Goal: Complete application form

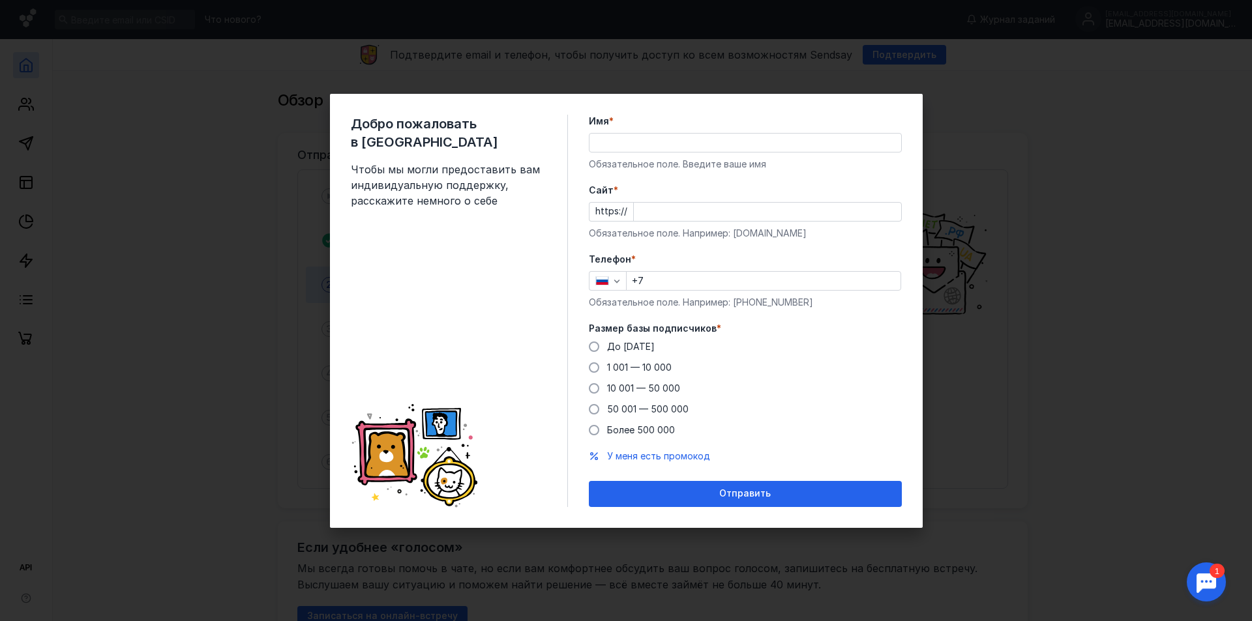
click at [701, 143] on input "Имя *" at bounding box center [745, 143] width 312 height 18
drag, startPoint x: 659, startPoint y: 143, endPoint x: 518, endPoint y: 123, distance: 142.2
click at [518, 123] on div "Добро пожаловать в Sendsay Чтобы мы могли предоставить вам индивидуальную подде…" at bounding box center [626, 311] width 593 height 434
type input "Marketing"
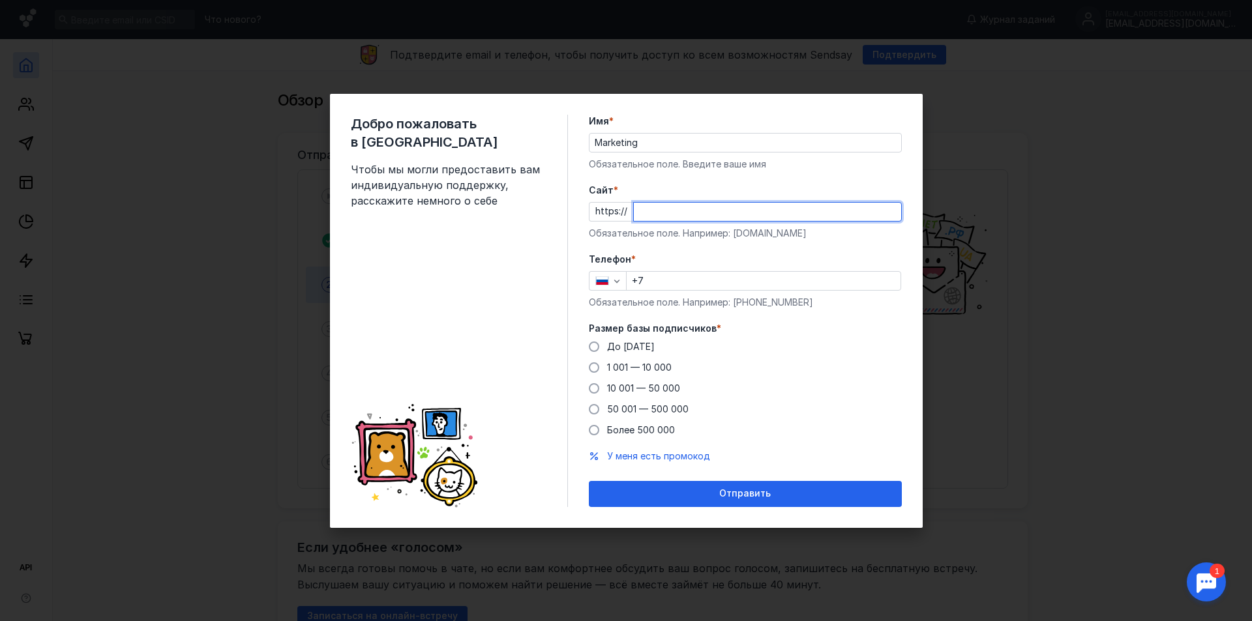
click at [697, 213] on input "Cайт *" at bounding box center [767, 212] width 267 height 18
type input "[DOMAIN_NAME]"
click at [618, 282] on icon "button" at bounding box center [616, 281] width 10 height 10
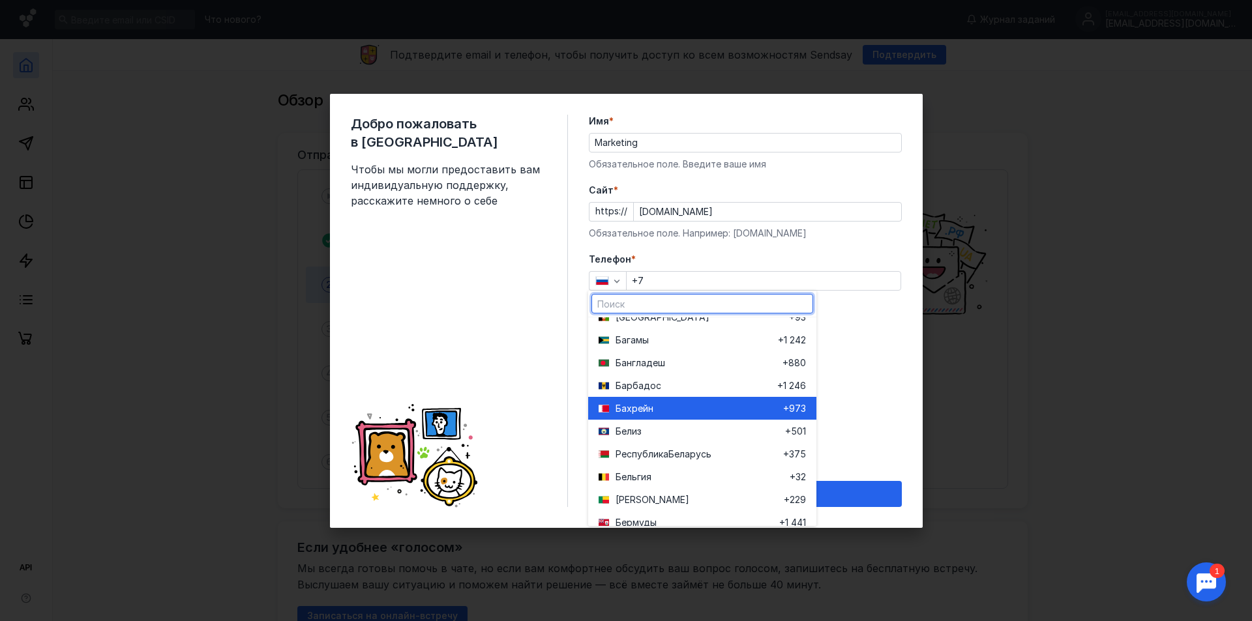
scroll to position [456, 0]
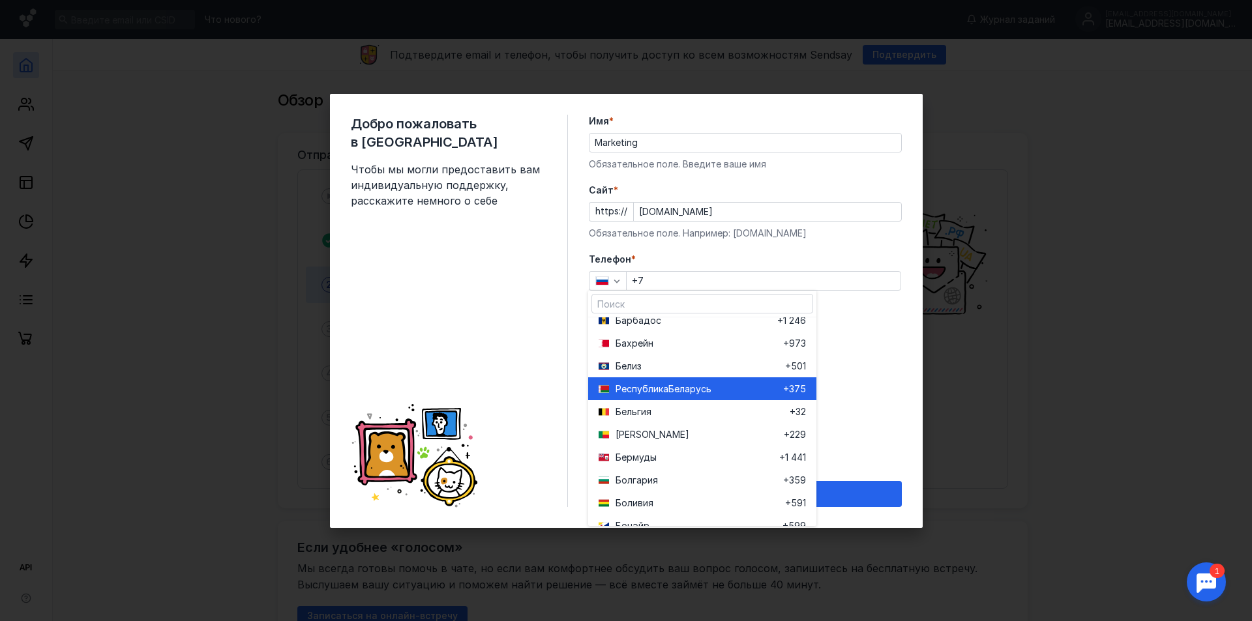
click at [659, 392] on span "Республика" at bounding box center [641, 389] width 53 height 13
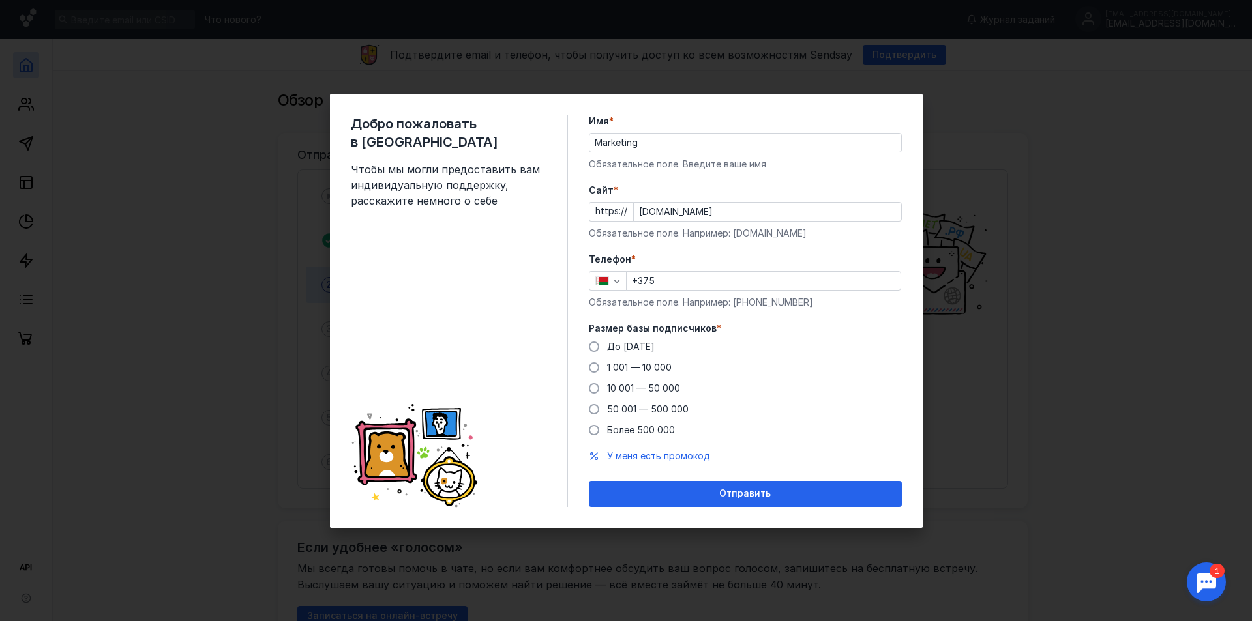
click at [683, 280] on input "+375" at bounding box center [763, 281] width 274 height 18
paste input "[PHONE_NUMBER]"
drag, startPoint x: 659, startPoint y: 281, endPoint x: 679, endPoint y: 282, distance: 19.6
click at [679, 282] on input "[PHONE_NUMBER]" at bounding box center [763, 281] width 274 height 18
type input "[PHONE_NUMBER]"
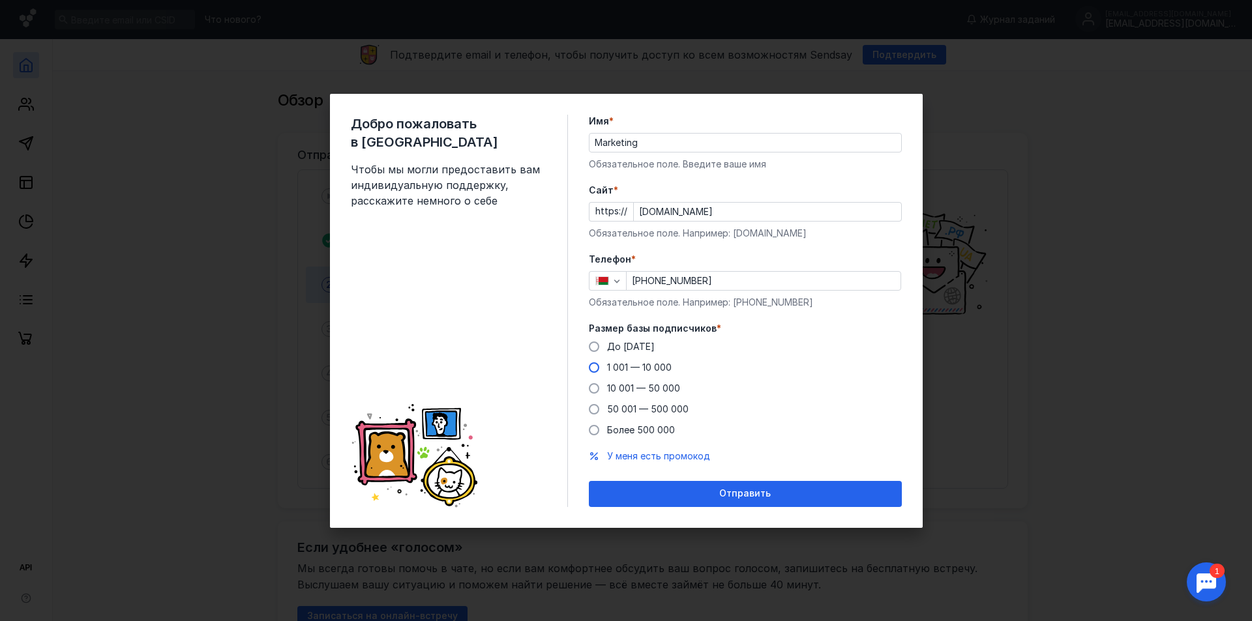
click at [596, 366] on span at bounding box center [594, 367] width 10 height 10
click at [0, 0] on input "1 001 — 10 000" at bounding box center [0, 0] width 0 height 0
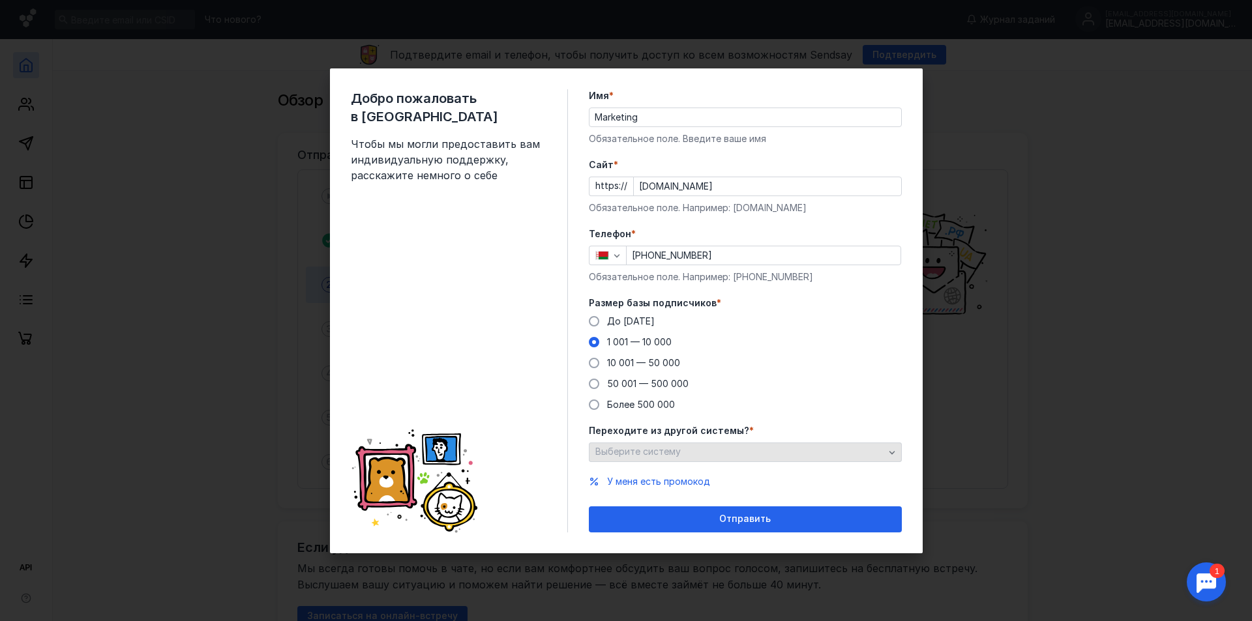
click at [885, 452] on div "button" at bounding box center [891, 452] width 13 height 13
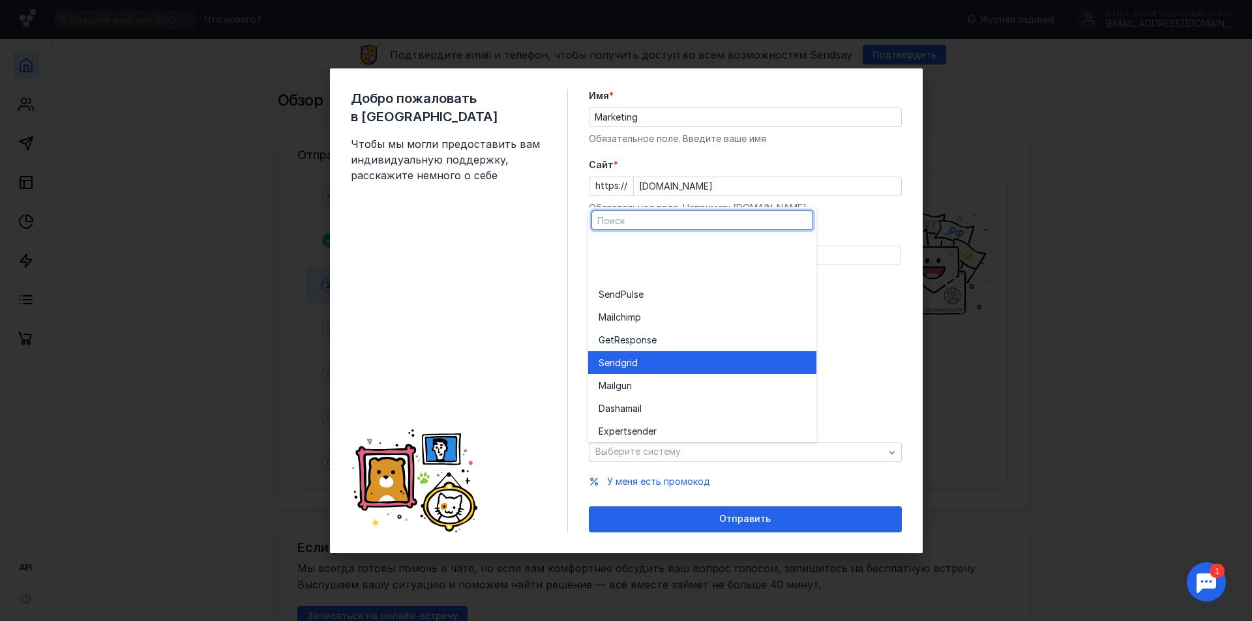
scroll to position [72, 0]
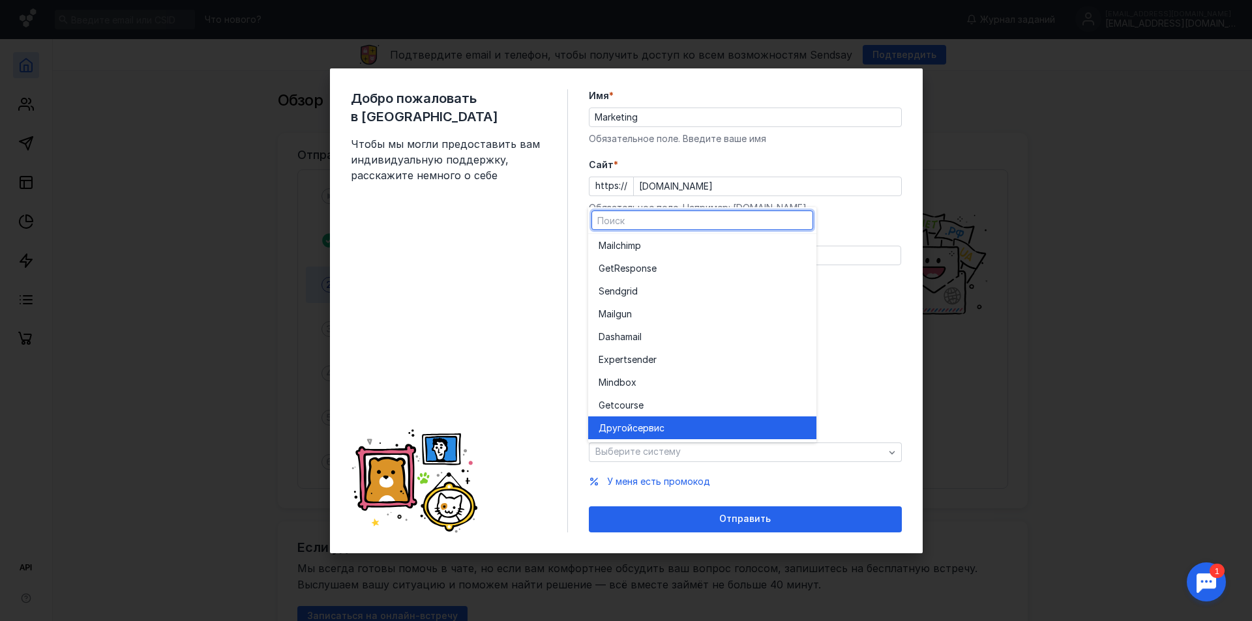
click at [677, 433] on div "Другой сервис" at bounding box center [701, 428] width 207 height 13
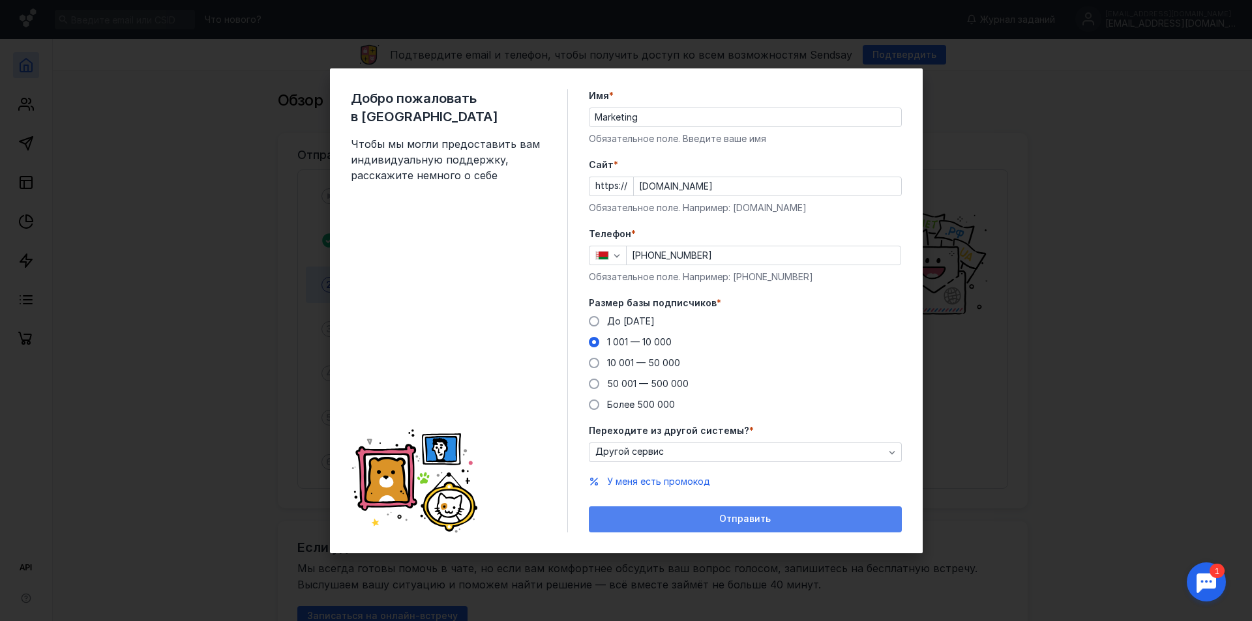
click at [741, 521] on span "Отправить" at bounding box center [744, 519] width 51 height 11
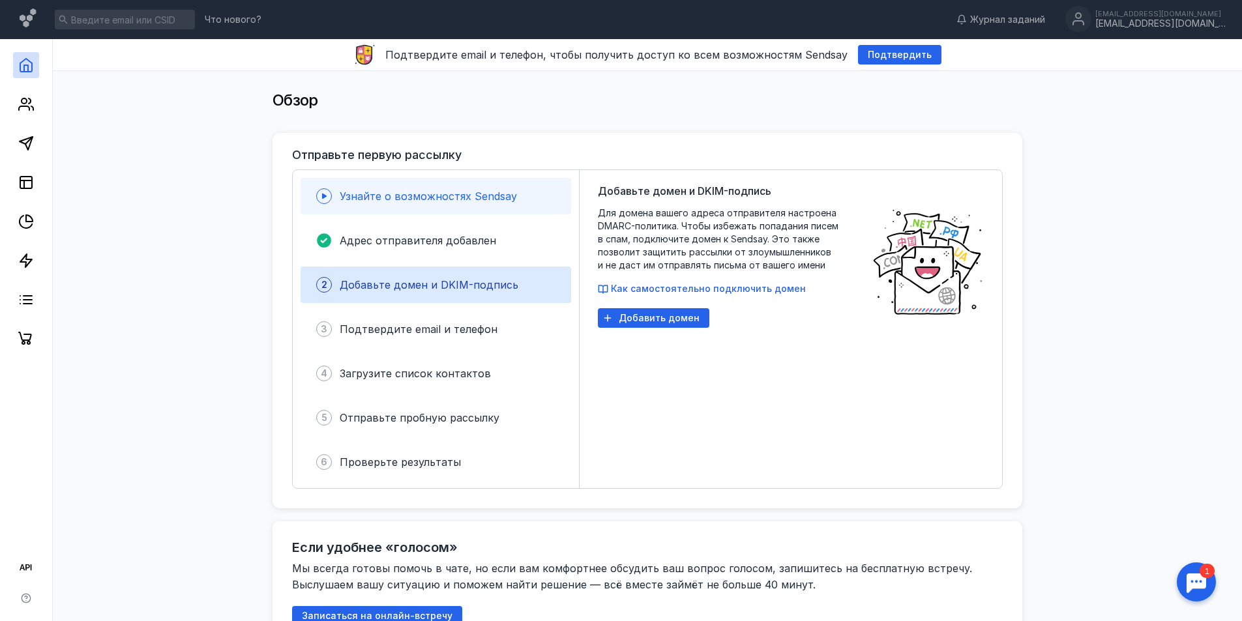
click at [327, 196] on icon at bounding box center [324, 196] width 5 height 5
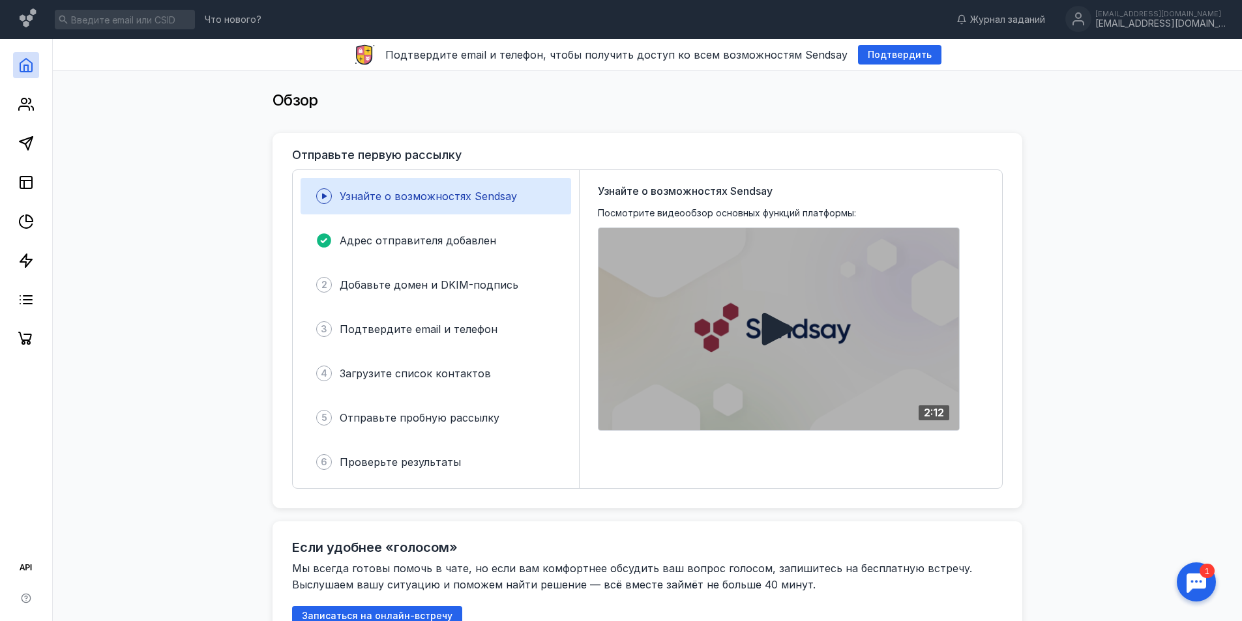
click at [778, 331] on icon at bounding box center [777, 329] width 31 height 33
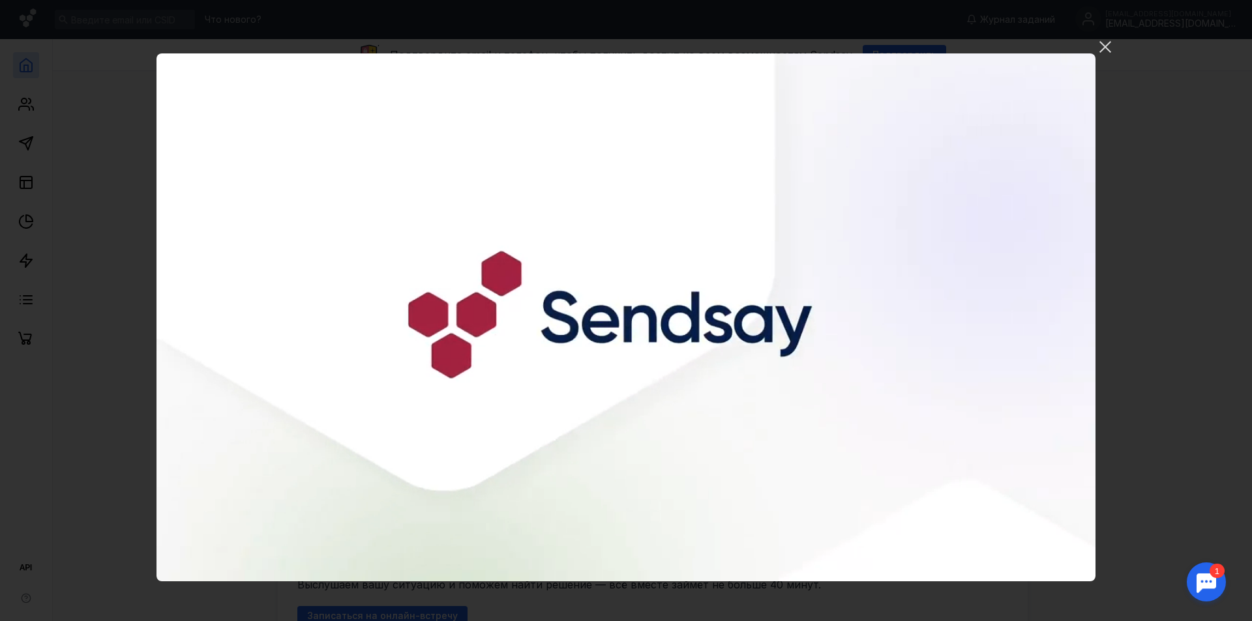
click at [754, 400] on video "Ваш браузер не поддерживает воспроизведение видео. Пожалуйста, обновите ваш бра…" at bounding box center [625, 317] width 939 height 528
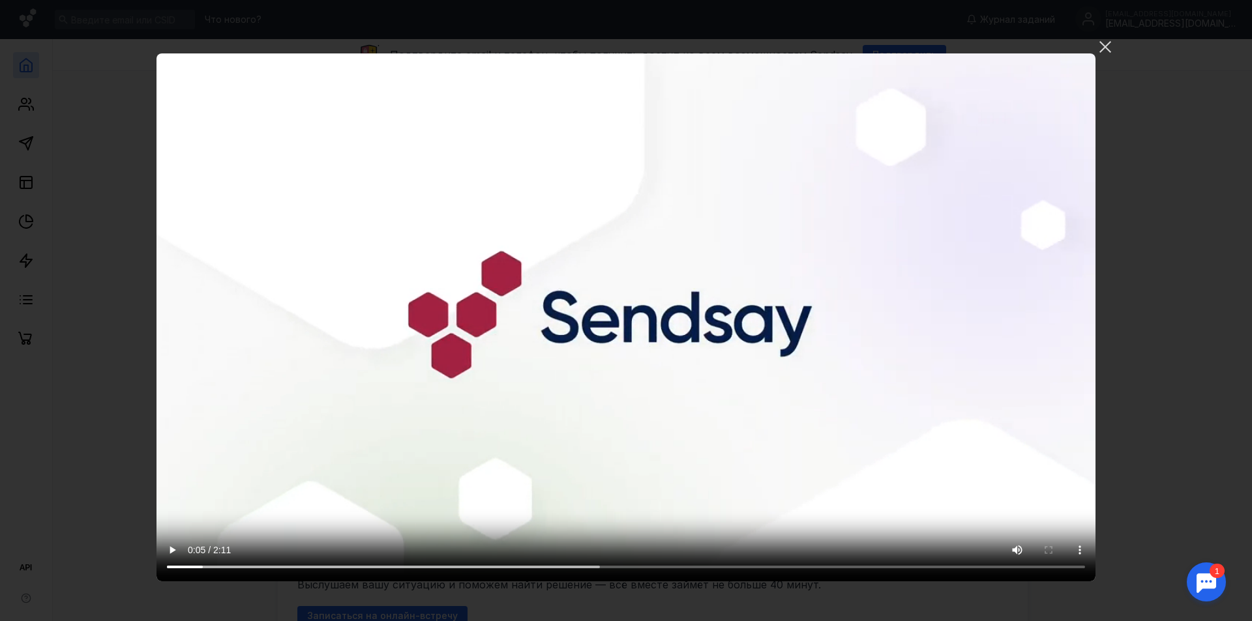
click at [695, 443] on video "Ваш браузер не поддерживает воспроизведение видео. Пожалуйста, обновите ваш бра…" at bounding box center [625, 317] width 939 height 528
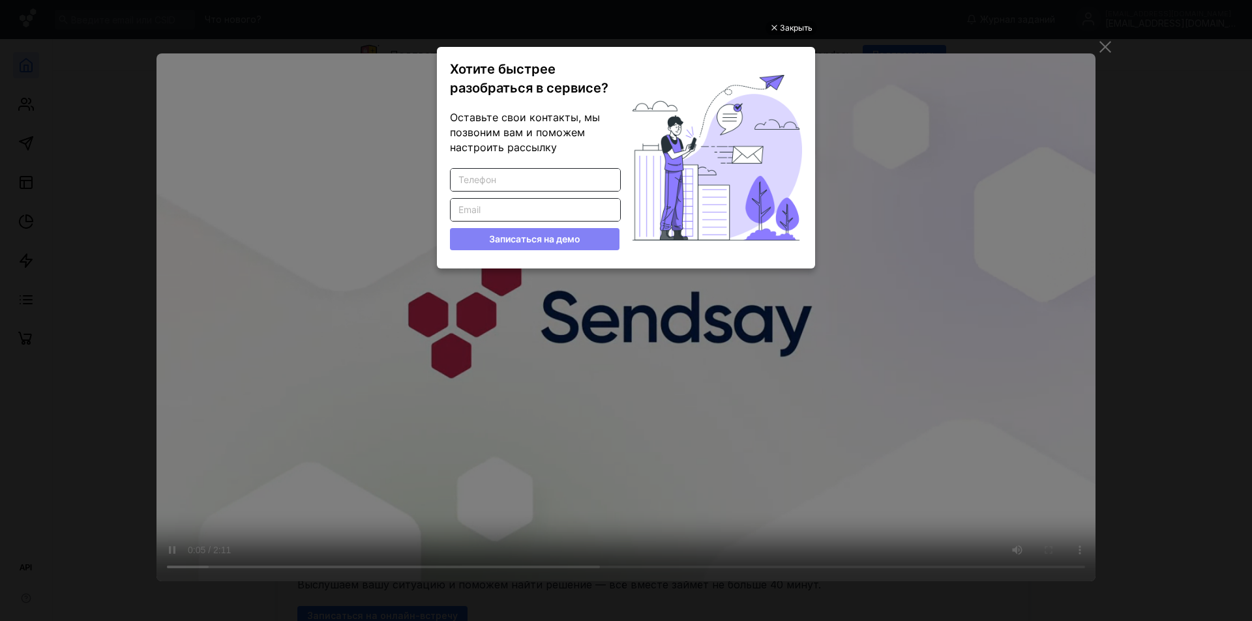
scroll to position [0, 0]
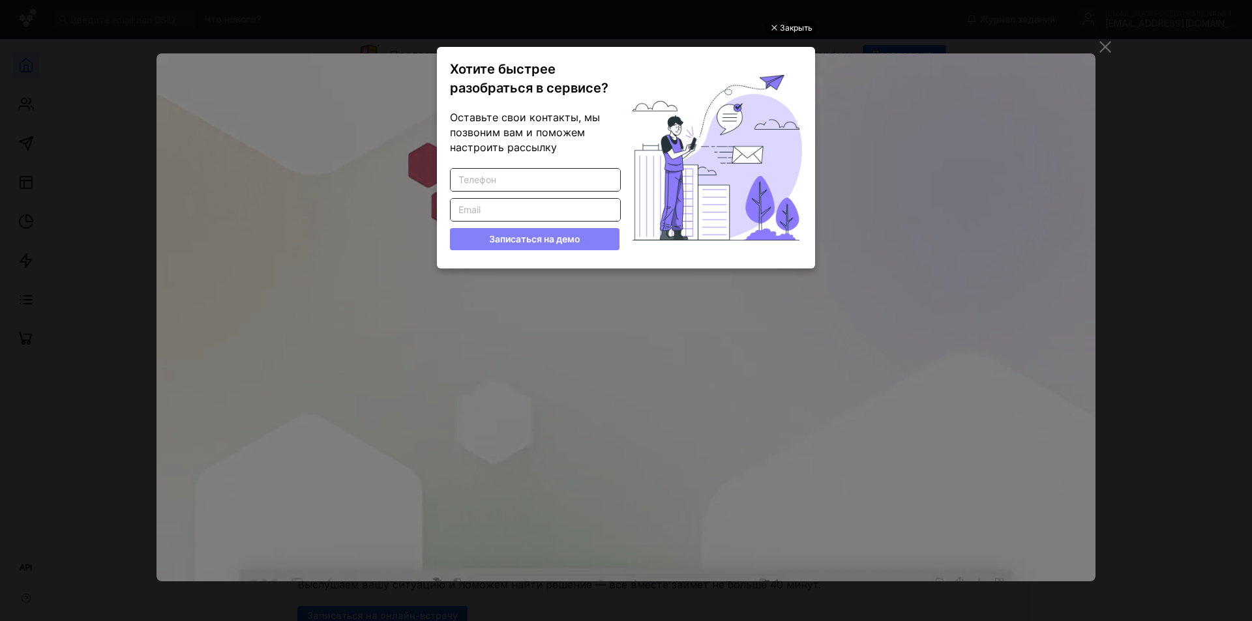
click at [785, 30] on div "Закрыть" at bounding box center [796, 28] width 33 height 14
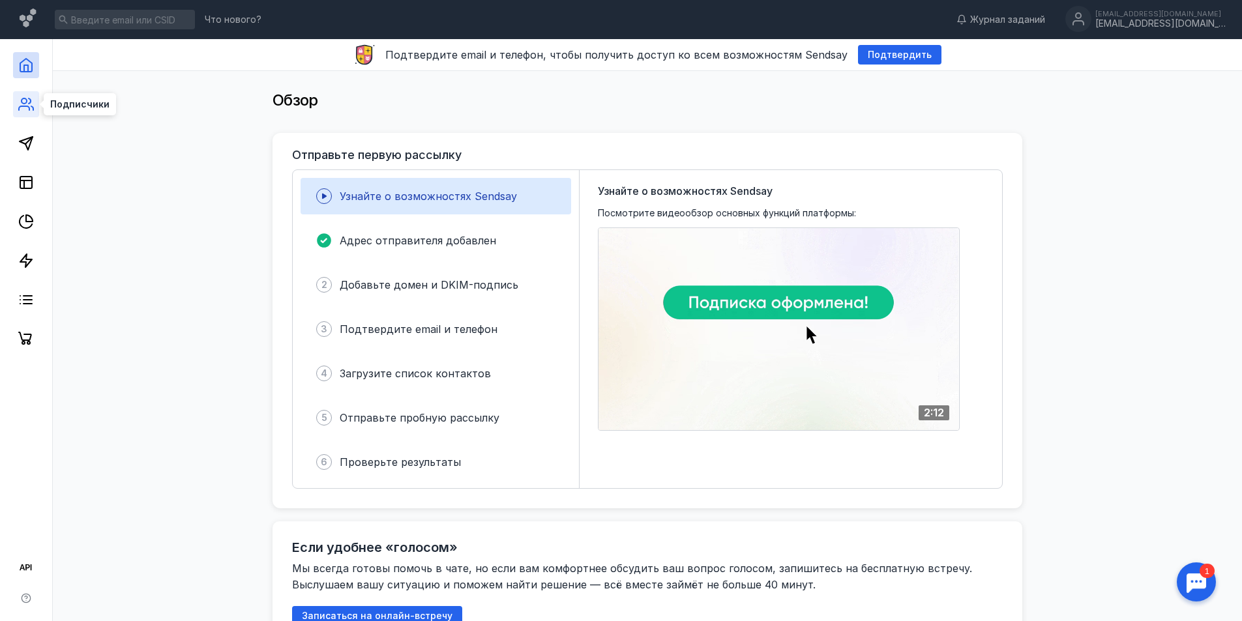
click at [26, 106] on icon at bounding box center [24, 108] width 10 height 4
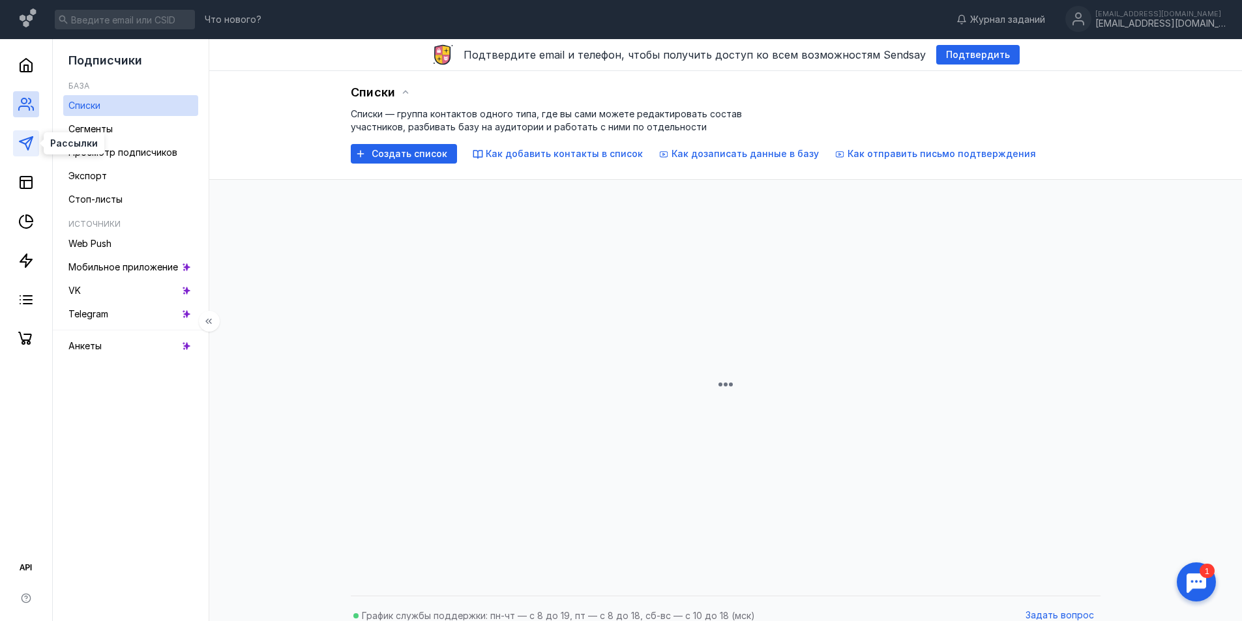
click at [29, 138] on polygon at bounding box center [26, 143] width 13 height 13
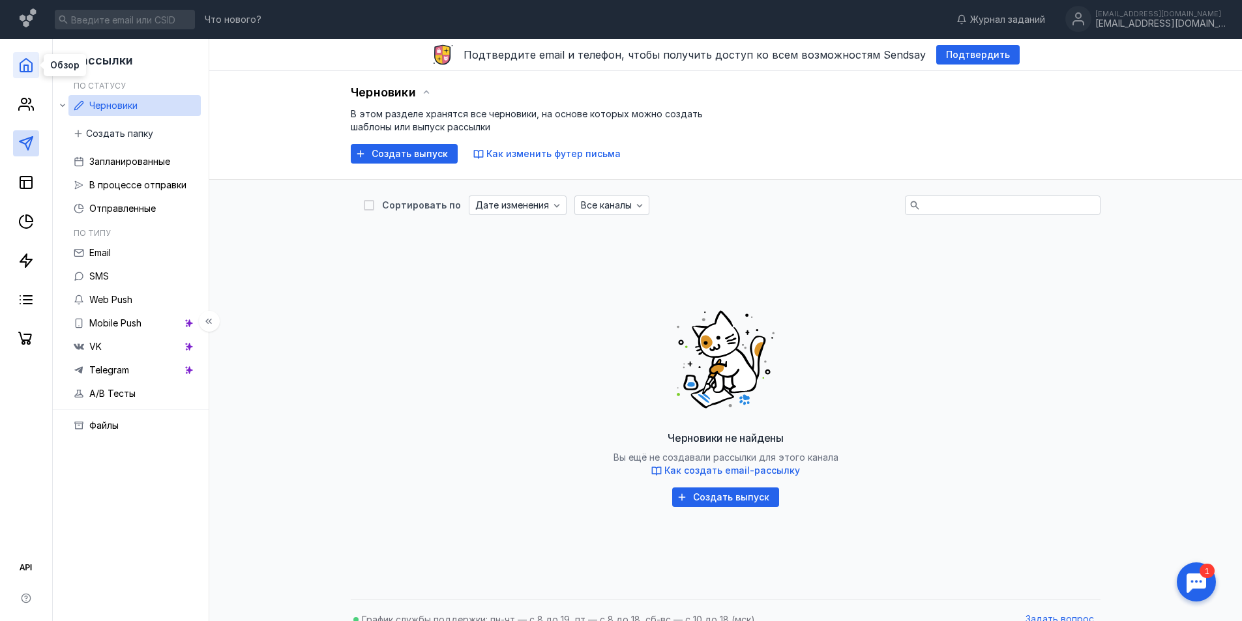
click at [27, 66] on icon at bounding box center [26, 65] width 16 height 16
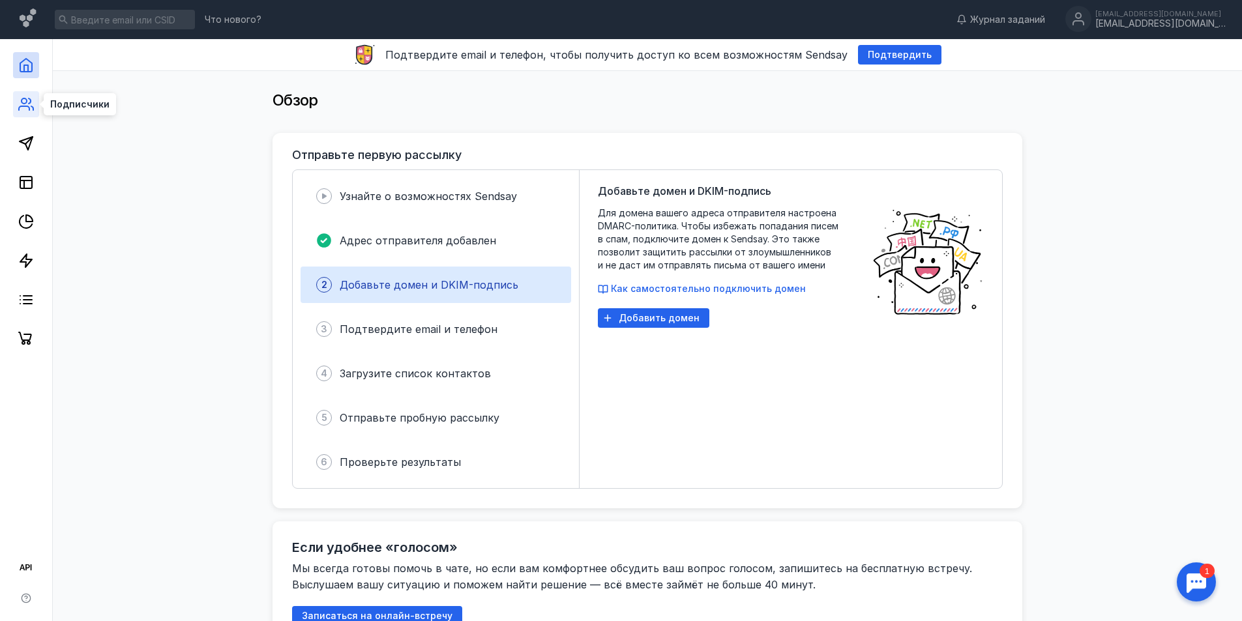
click at [26, 108] on icon at bounding box center [26, 104] width 16 height 16
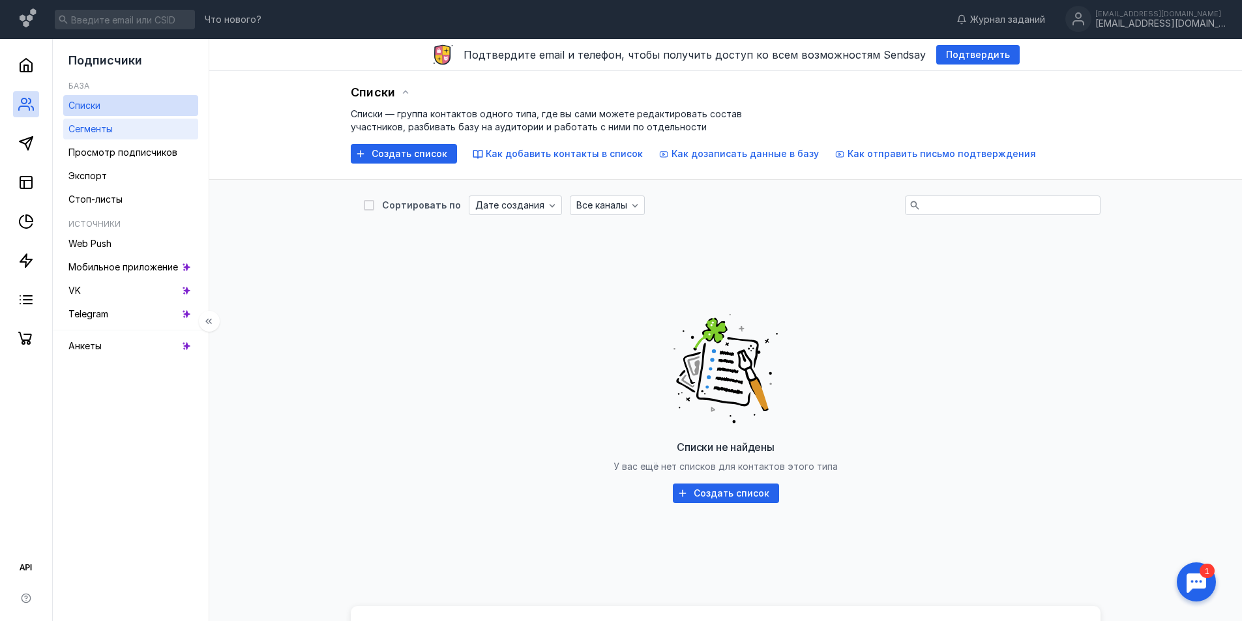
click at [70, 130] on span "Сегменты" at bounding box center [90, 128] width 44 height 11
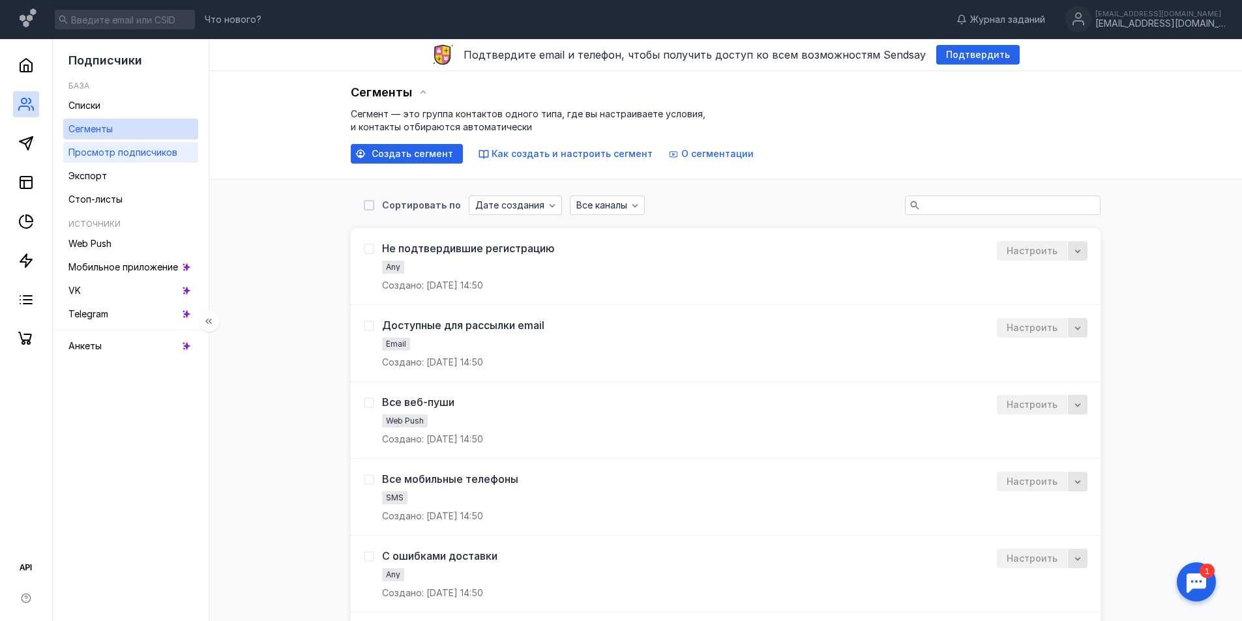
click at [128, 154] on span "Просмотр подписчиков" at bounding box center [122, 152] width 109 height 11
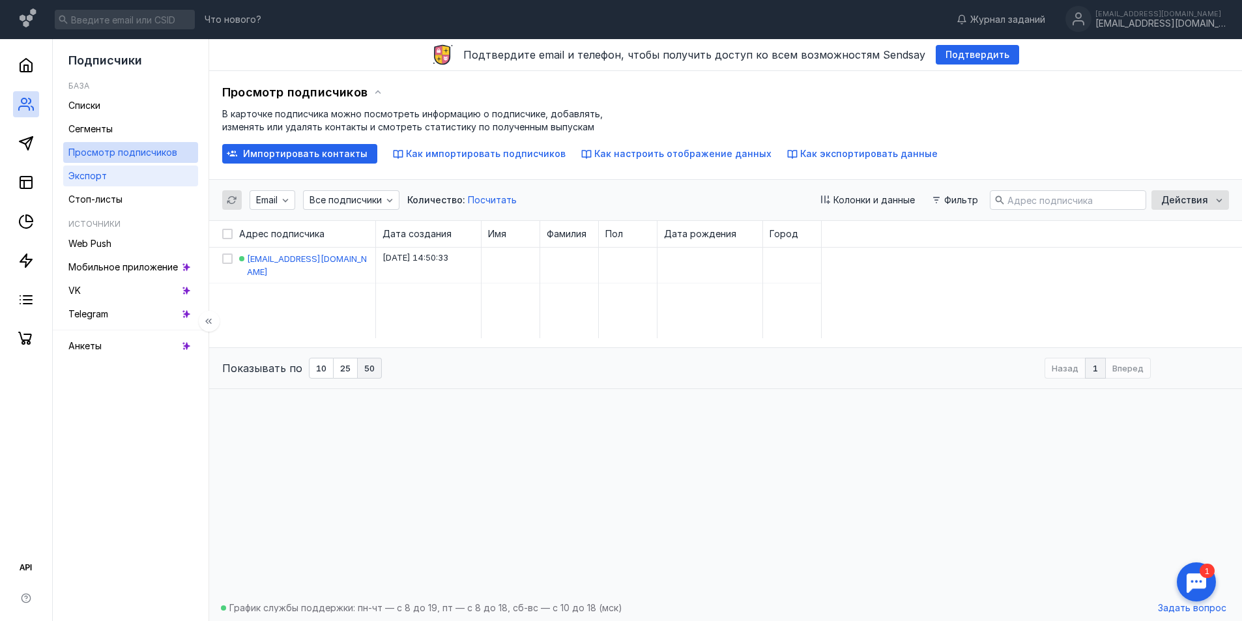
click at [85, 179] on span "Экспорт" at bounding box center [87, 175] width 38 height 11
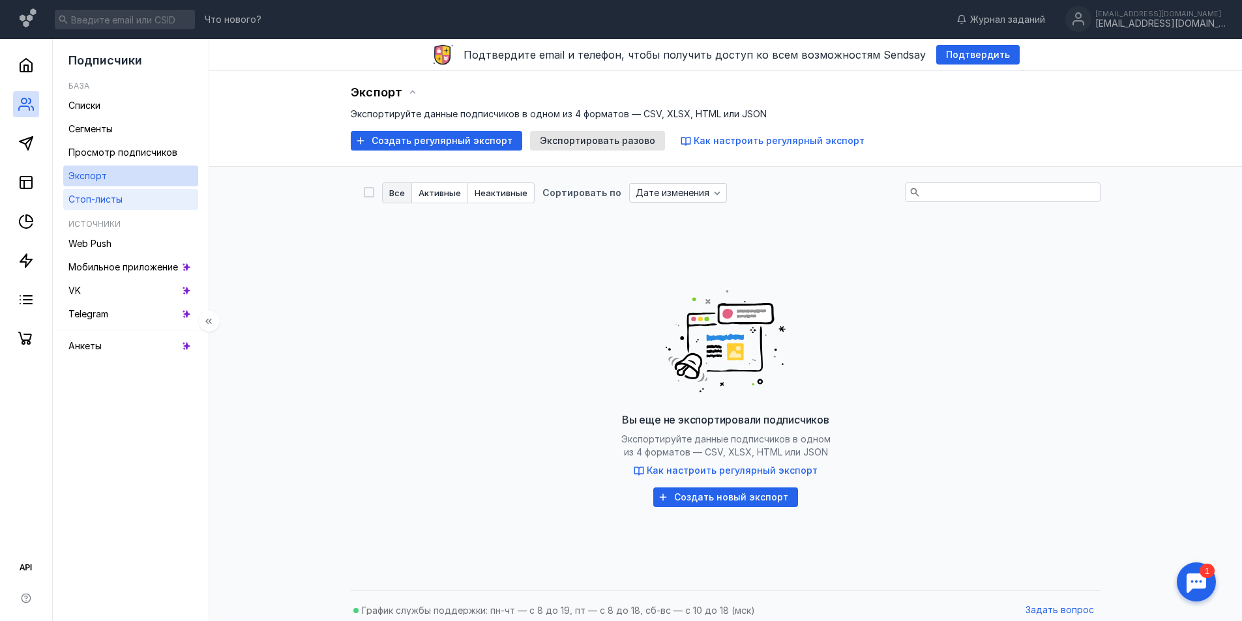
click at [79, 201] on span "Стоп-листы" at bounding box center [95, 199] width 54 height 11
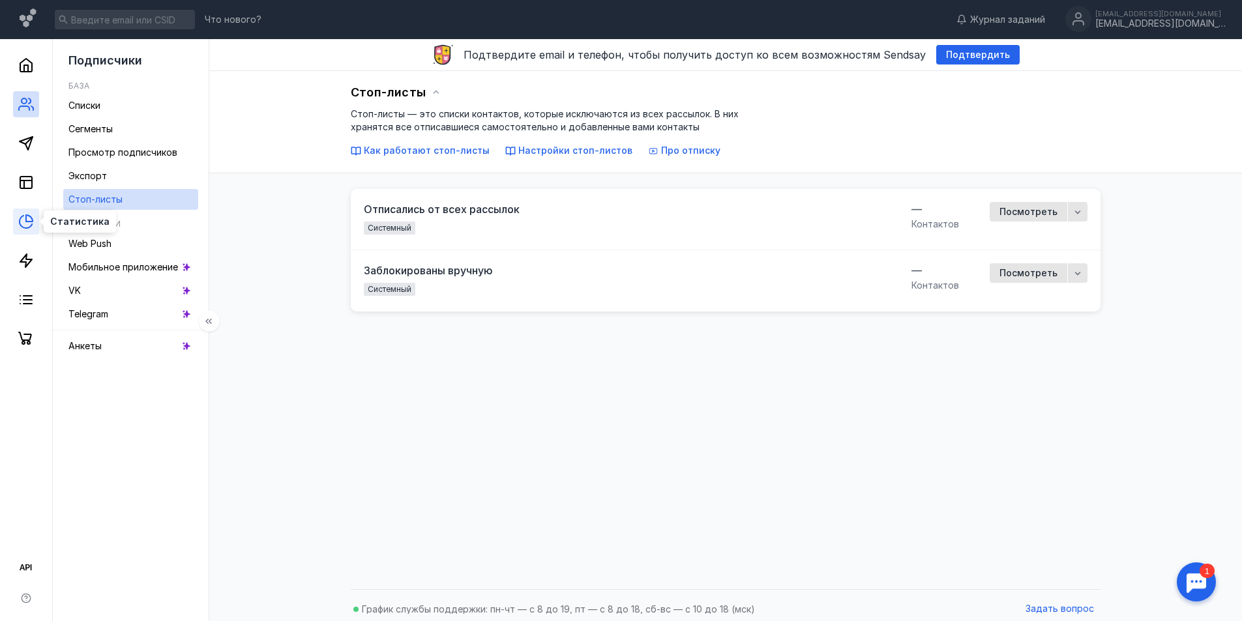
click at [25, 226] on icon at bounding box center [26, 222] width 16 height 16
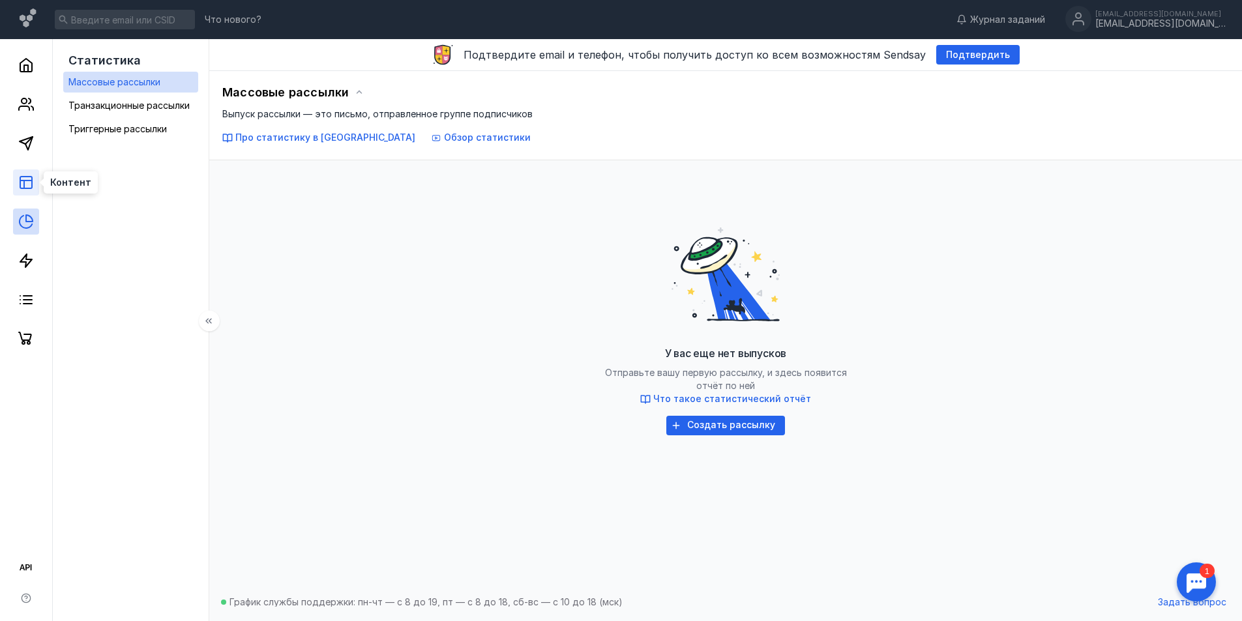
click at [27, 186] on icon at bounding box center [26, 183] width 16 height 16
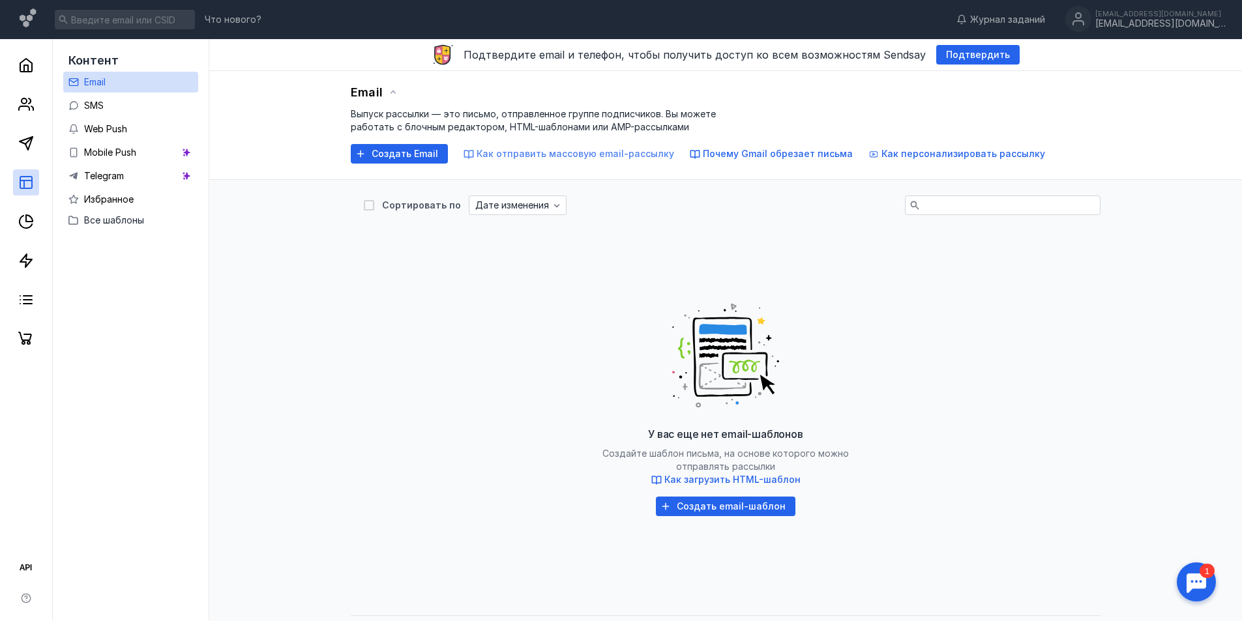
drag, startPoint x: 501, startPoint y: 155, endPoint x: 475, endPoint y: 155, distance: 25.4
click at [476, 155] on span "Как отправить массовую email-рассылку" at bounding box center [575, 153] width 198 height 11
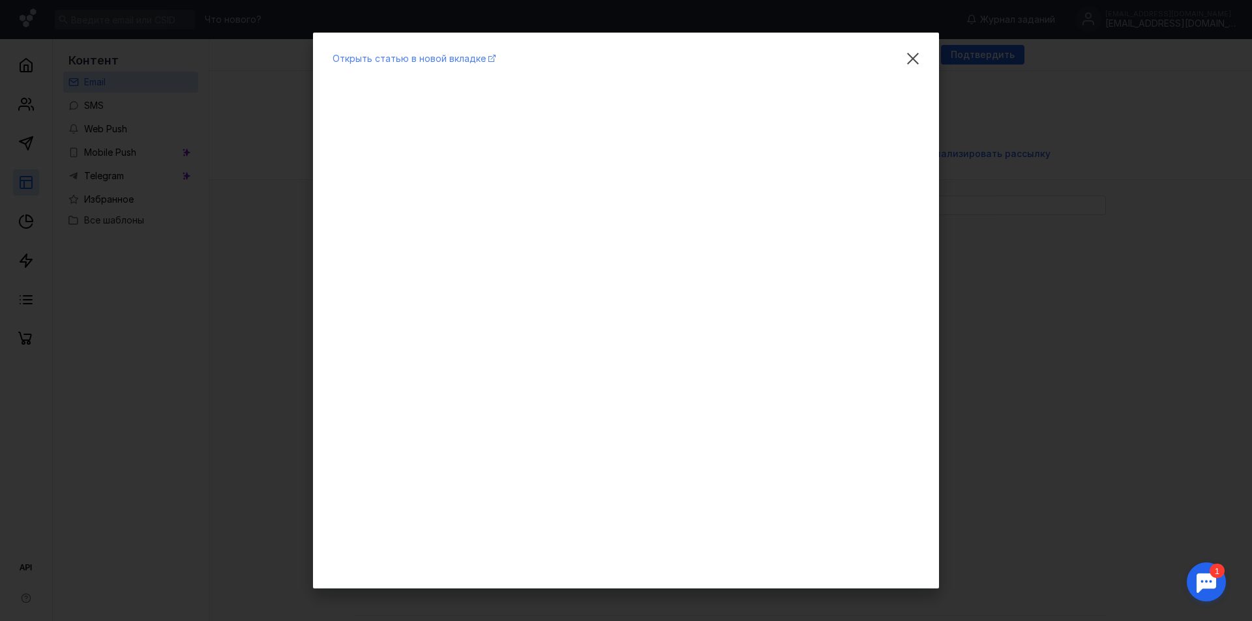
click at [391, 57] on span "Открыть статью в новой вкладке" at bounding box center [408, 58] width 153 height 11
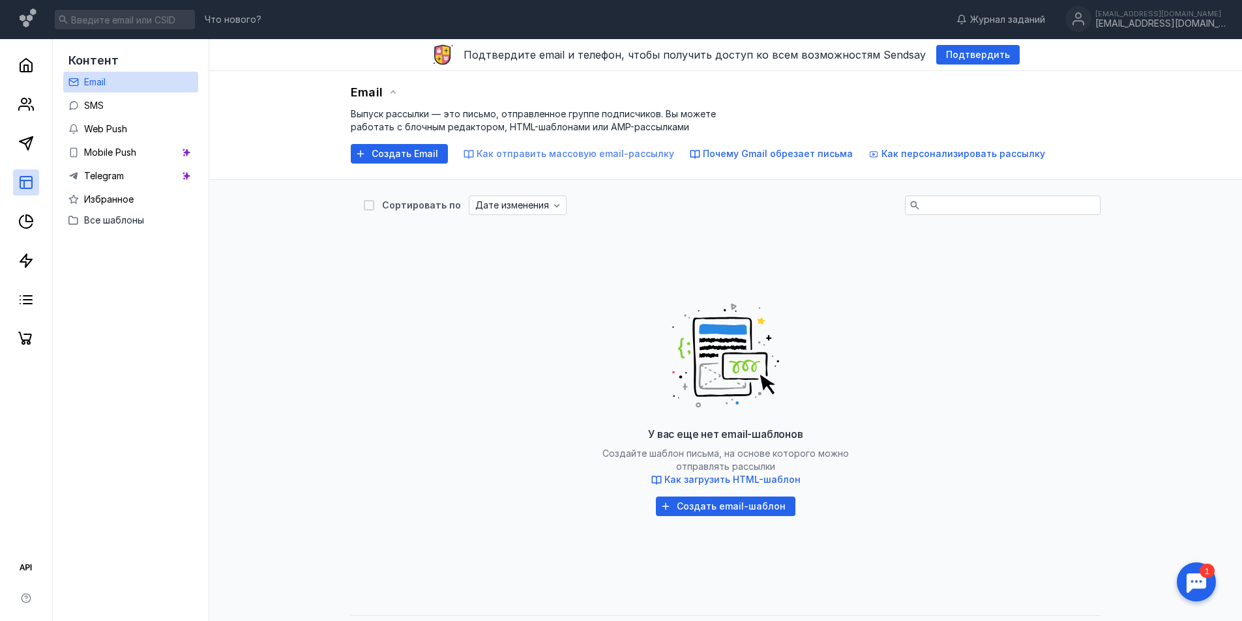
click at [482, 154] on span "Как отправить массовую email-рассылку" at bounding box center [575, 153] width 198 height 11
